Goal: Transaction & Acquisition: Book appointment/travel/reservation

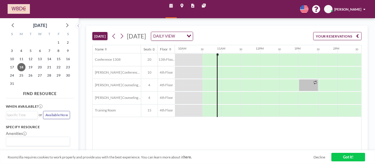
scroll to position [0, 381]
click at [124, 33] on icon at bounding box center [122, 36] width 4 height 7
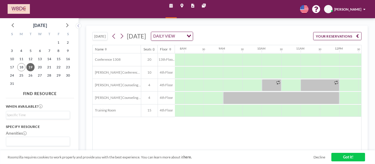
scroll to position [0, 305]
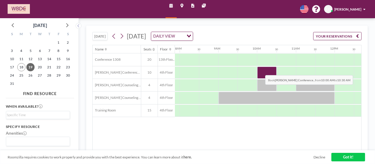
click at [261, 70] on div at bounding box center [266, 73] width 19 height 12
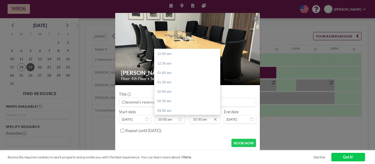
scroll to position [198, 0]
click at [201, 119] on input "10:30 am" at bounding box center [205, 119] width 30 height 8
click at [174, 90] on div "12:30 pm" at bounding box center [189, 91] width 69 height 9
type input "12:30 pm"
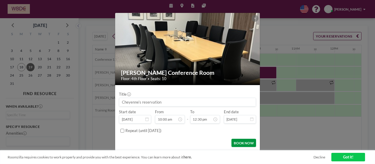
click at [245, 142] on button "BOOK NOW" at bounding box center [244, 143] width 24 height 8
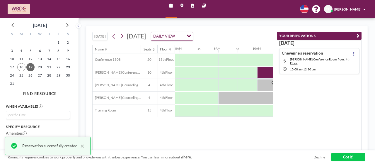
click at [237, 135] on div "Name Seats Floor 12AM 30 1AM 30 2AM 30 3AM 30 4AM 30 5AM 30 6AM 30 7AM 30 8AM 3…" at bounding box center [183, 97] width 180 height 105
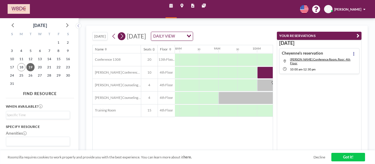
click at [122, 36] on icon at bounding box center [122, 36] width 4 height 7
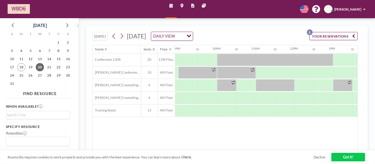
scroll to position [0, 359]
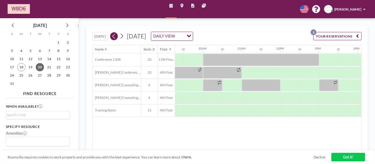
click at [111, 35] on button at bounding box center [114, 36] width 8 height 8
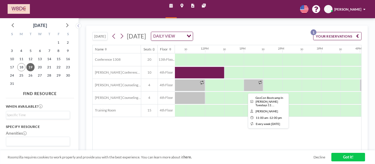
scroll to position [0, 435]
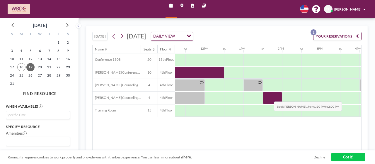
click at [270, 96] on div at bounding box center [272, 98] width 19 height 12
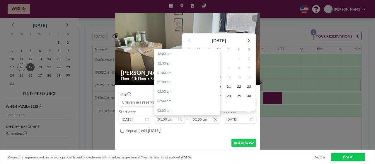
scroll to position [264, 0]
click at [201, 118] on input "02:00 pm" at bounding box center [205, 119] width 30 height 8
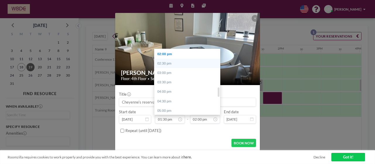
click at [168, 64] on div "02:30 pm" at bounding box center [189, 63] width 69 height 9
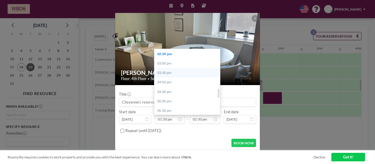
click at [166, 73] on div "03:30 pm" at bounding box center [189, 72] width 69 height 9
type input "03:30 pm"
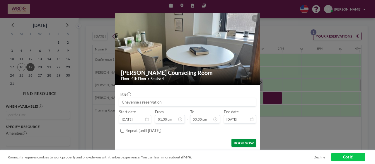
click at [242, 143] on button "BOOK NOW" at bounding box center [244, 143] width 24 height 8
